Goal: Transaction & Acquisition: Purchase product/service

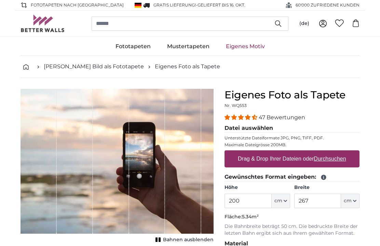
click at [254, 201] on input "200" at bounding box center [248, 201] width 47 height 14
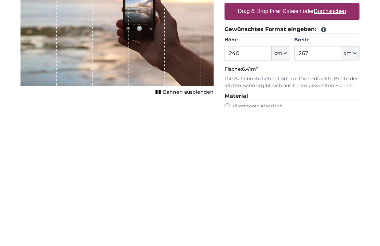
type input "240"
click at [325, 186] on input "267" at bounding box center [317, 193] width 47 height 14
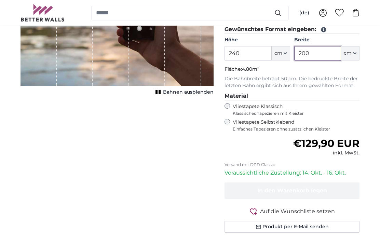
type input "200"
click at [275, 123] on label "Vliestapete Selbstklebend Einfaches Tapezieren ohne zusätzlichen Kleister" at bounding box center [296, 125] width 127 height 13
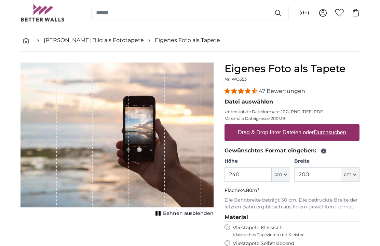
scroll to position [35, 0]
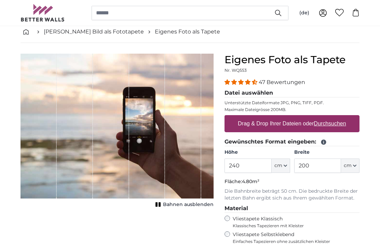
click at [343, 125] on u "Durchsuchen" at bounding box center [330, 124] width 32 height 6
click at [343, 118] on input "Drag & Drop Ihrer Dateien oder Durchsuchen" at bounding box center [292, 117] width 135 height 2
type input "**********"
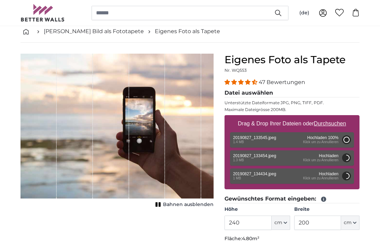
type input "103"
type input "183.3"
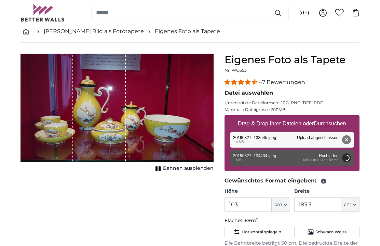
click at [345, 138] on button "Entfernen" at bounding box center [346, 139] width 9 height 9
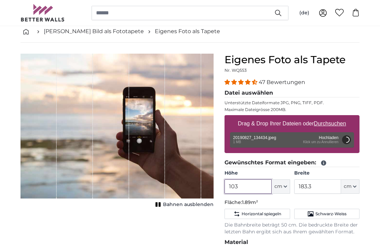
click at [256, 188] on input "103" at bounding box center [248, 186] width 47 height 14
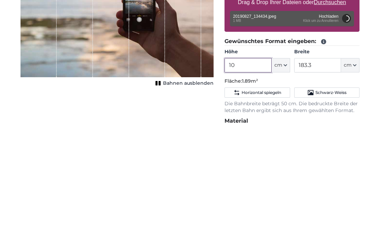
type input "1"
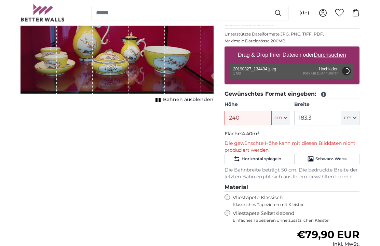
scroll to position [104, 0]
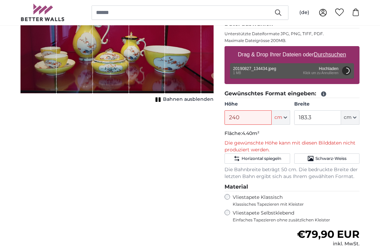
click at [332, 157] on span "Schwarz-Weiss" at bounding box center [331, 158] width 31 height 5
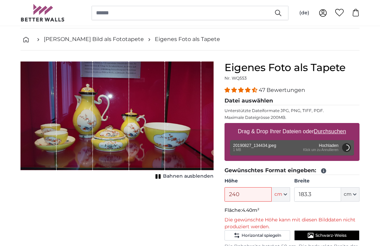
scroll to position [8, 0]
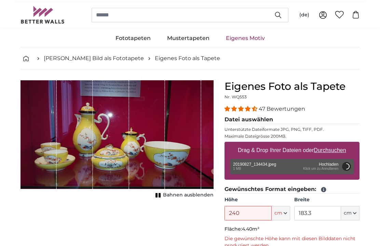
click at [312, 172] on div "Entfernen Nochmal versuchen Entfernen Hochladen Abbrechen Nochmal versuchen Ent…" at bounding box center [292, 166] width 124 height 15
click at [347, 166] on button "Abbrechen" at bounding box center [346, 166] width 9 height 9
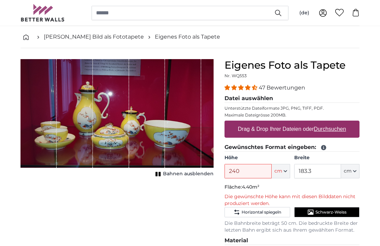
scroll to position [29, 0]
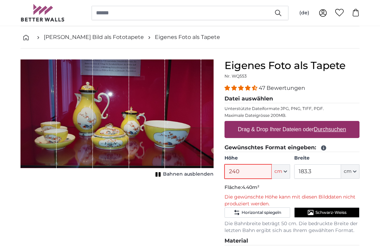
click at [257, 171] on input "240" at bounding box center [248, 171] width 47 height 14
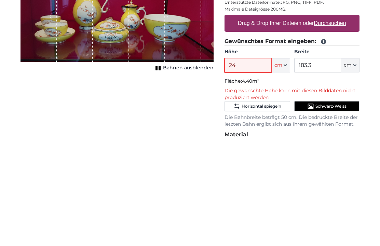
type input "2"
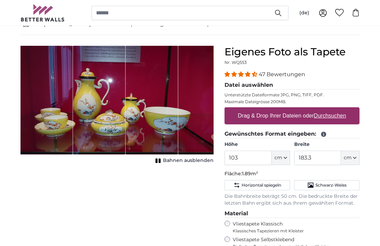
scroll to position [44, 0]
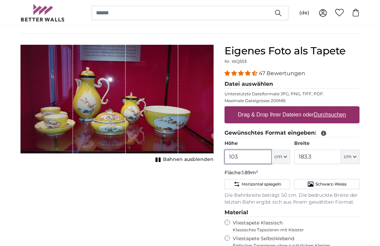
type input "103"
click at [73, 109] on div "1 of 1" at bounding box center [99, 99] width 53 height 109
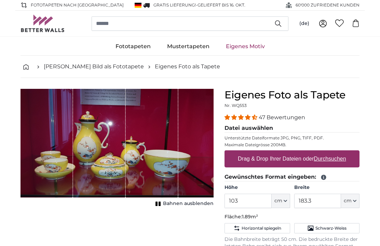
scroll to position [56, 0]
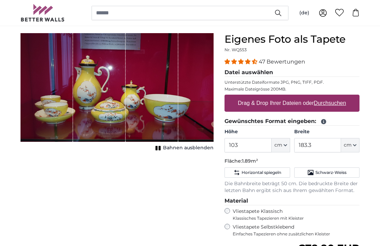
click at [331, 105] on u "Durchsuchen" at bounding box center [330, 103] width 32 height 6
click at [331, 97] on input "Drag & Drop Ihrer Dateien oder Durchsuchen" at bounding box center [292, 96] width 135 height 2
type input "**********"
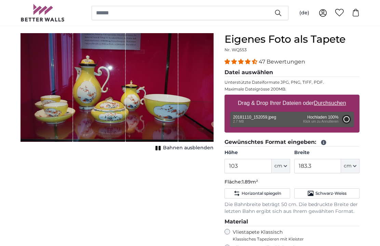
type input "183.9"
type input "103"
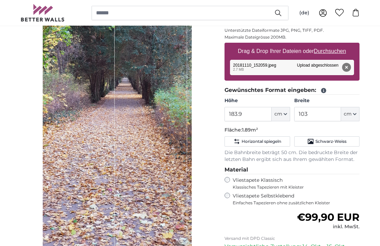
scroll to position [108, 0]
click at [259, 141] on span "Horizontal spiegeln" at bounding box center [262, 141] width 40 height 5
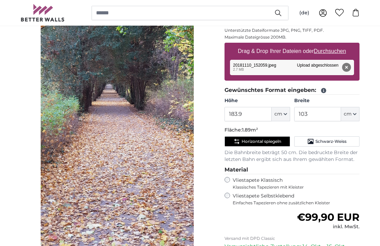
click at [263, 143] on span "Horizontal spiegeln" at bounding box center [262, 141] width 40 height 5
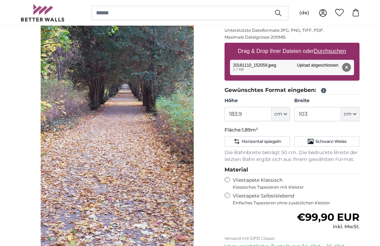
click at [330, 141] on span "Schwarz-Weiss" at bounding box center [331, 141] width 31 height 5
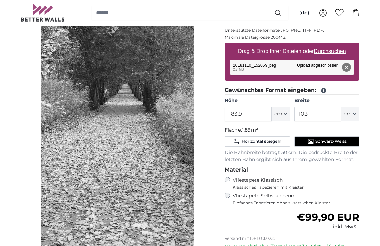
click at [333, 137] on button "Schwarz-Weiss" at bounding box center [326, 141] width 65 height 10
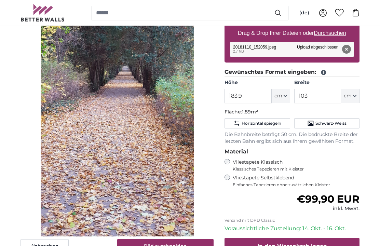
scroll to position [124, 0]
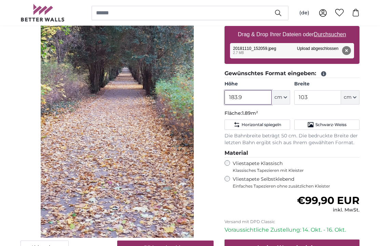
click at [261, 94] on input "183.9" at bounding box center [248, 97] width 47 height 14
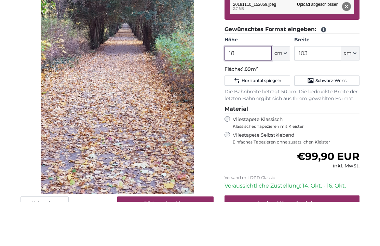
type input "1"
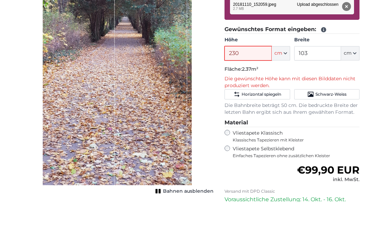
type input "230"
click at [322, 90] on input "103" at bounding box center [317, 97] width 47 height 14
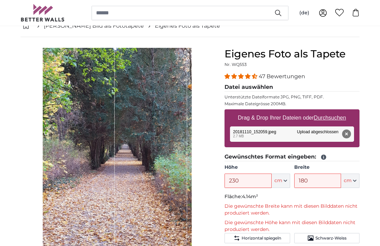
scroll to position [41, 0]
type input "180"
click at [349, 133] on button "Entfernen" at bounding box center [346, 134] width 9 height 9
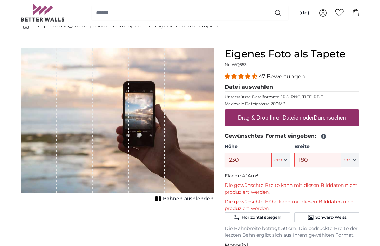
click at [329, 119] on u "Durchsuchen" at bounding box center [330, 118] width 32 height 6
click at [329, 111] on input "Drag & Drop Ihrer Dateien oder Durchsuchen" at bounding box center [292, 110] width 135 height 2
type input "**********"
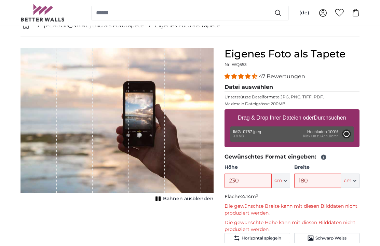
type input "183.9"
type input "103"
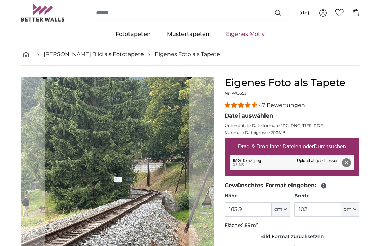
scroll to position [13, 0]
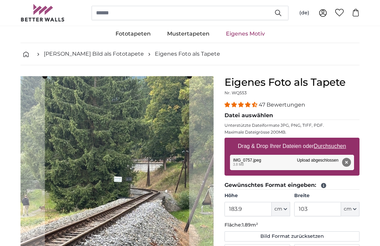
click at [347, 165] on button "Entfernen" at bounding box center [346, 162] width 9 height 9
type input "200"
type input "150"
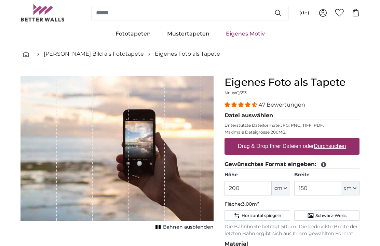
click at [335, 149] on u "Durchsuchen" at bounding box center [330, 146] width 32 height 6
click at [335, 140] on input "Drag & Drop Ihrer Dateien oder Durchsuchen" at bounding box center [292, 139] width 135 height 2
click at [330, 149] on u "Durchsuchen" at bounding box center [330, 146] width 32 height 6
click at [330, 140] on input "Drag & Drop Ihrer Dateien oder Durchsuchen" at bounding box center [292, 139] width 135 height 2
type input "**********"
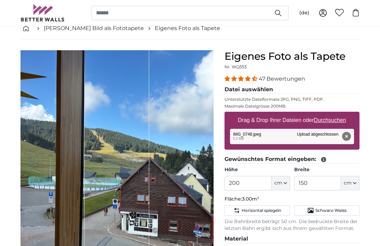
scroll to position [39, 0]
click at [348, 135] on button "Entfernen" at bounding box center [346, 136] width 9 height 9
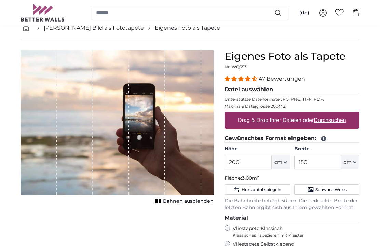
click at [329, 124] on label "Drag & Drop Ihrer Dateien oder Durchsuchen" at bounding box center [292, 120] width 114 height 14
click at [329, 114] on input "Drag & Drop Ihrer Dateien oder Durchsuchen" at bounding box center [292, 113] width 135 height 2
type input "**********"
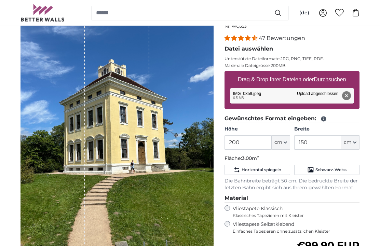
scroll to position [78, 0]
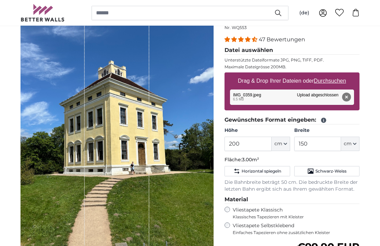
click at [346, 97] on button "Entfernen" at bounding box center [346, 97] width 9 height 9
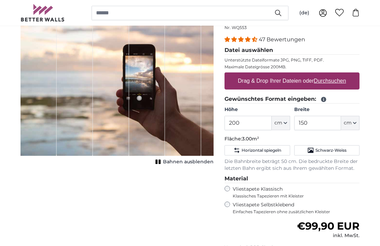
click at [334, 79] on u "Durchsuchen" at bounding box center [330, 81] width 32 height 6
click at [334, 75] on input "Drag & Drop Ihrer Dateien oder Durchsuchen" at bounding box center [292, 73] width 135 height 2
type input "**********"
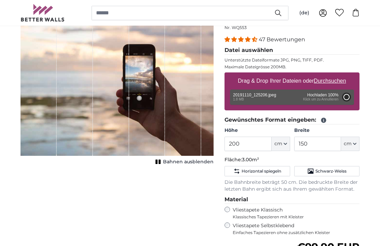
type input "183.9"
type input "103"
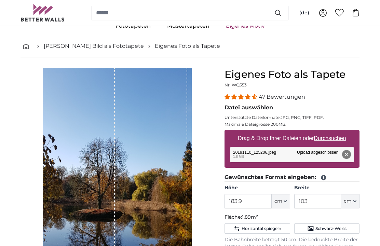
scroll to position [20, 0]
